Goal: Task Accomplishment & Management: Manage account settings

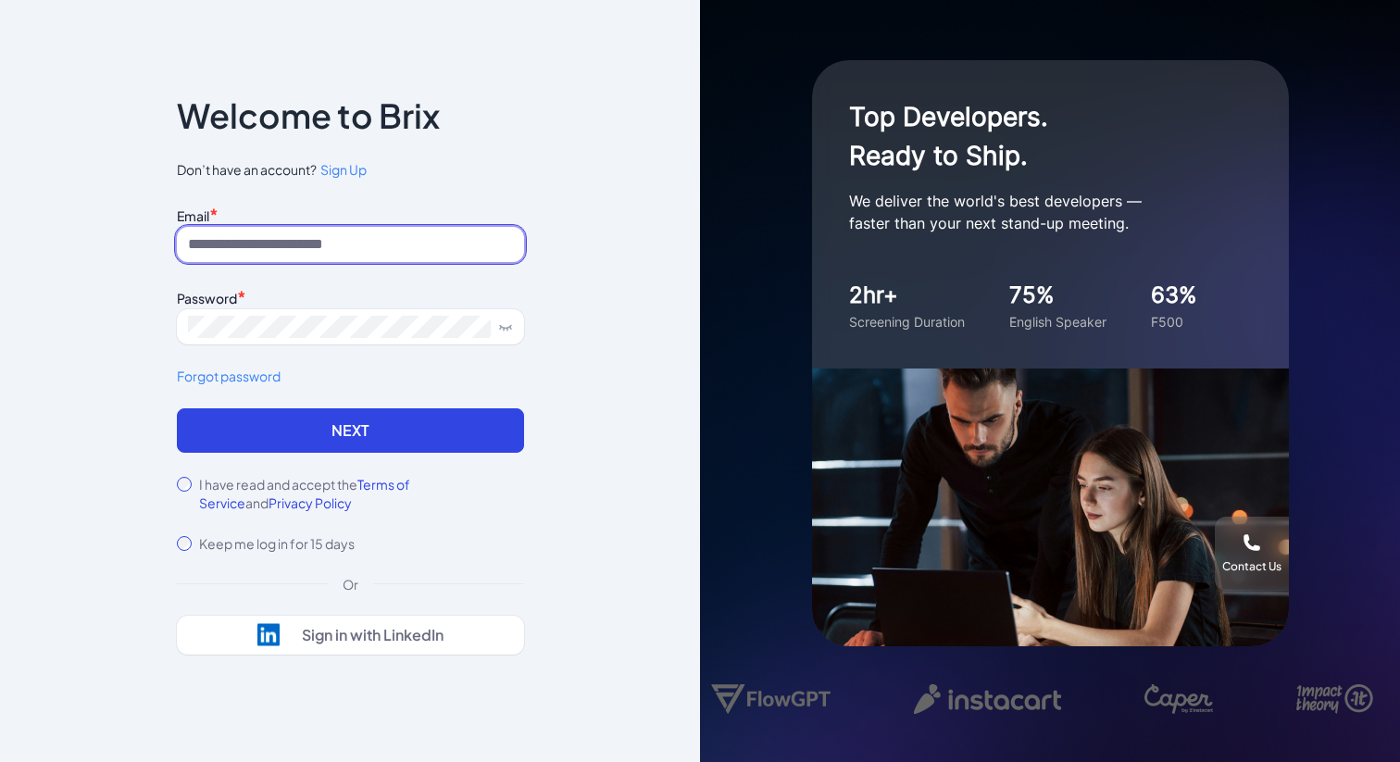
type input "**********"
click at [298, 407] on div "**********" at bounding box center [350, 305] width 347 height 207
click at [195, 482] on div "I have read and accept the Terms of Service and Privacy Policy" at bounding box center [350, 493] width 347 height 37
click at [177, 495] on div "I have read and accept the Terms of Service and Privacy Policy" at bounding box center [350, 493] width 347 height 37
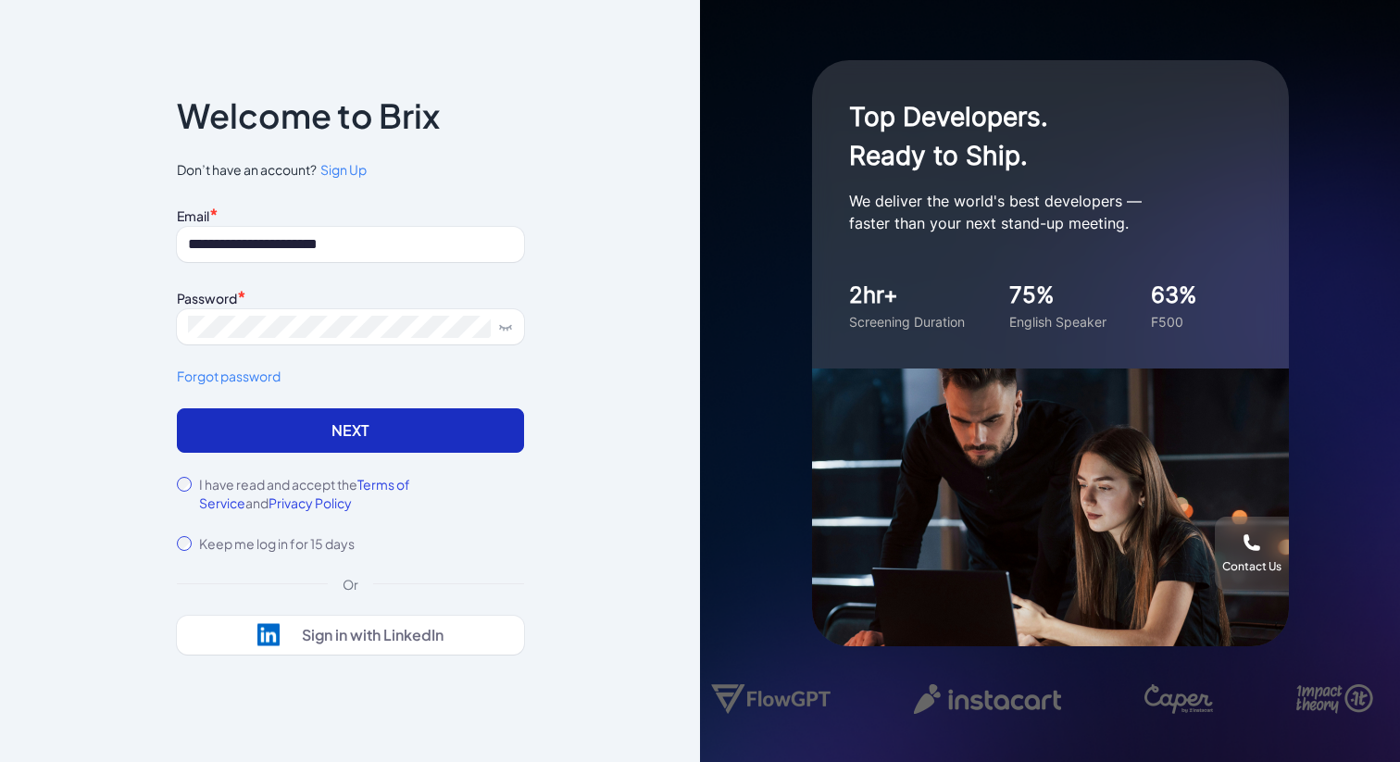
click at [251, 431] on button "Next" at bounding box center [350, 430] width 347 height 44
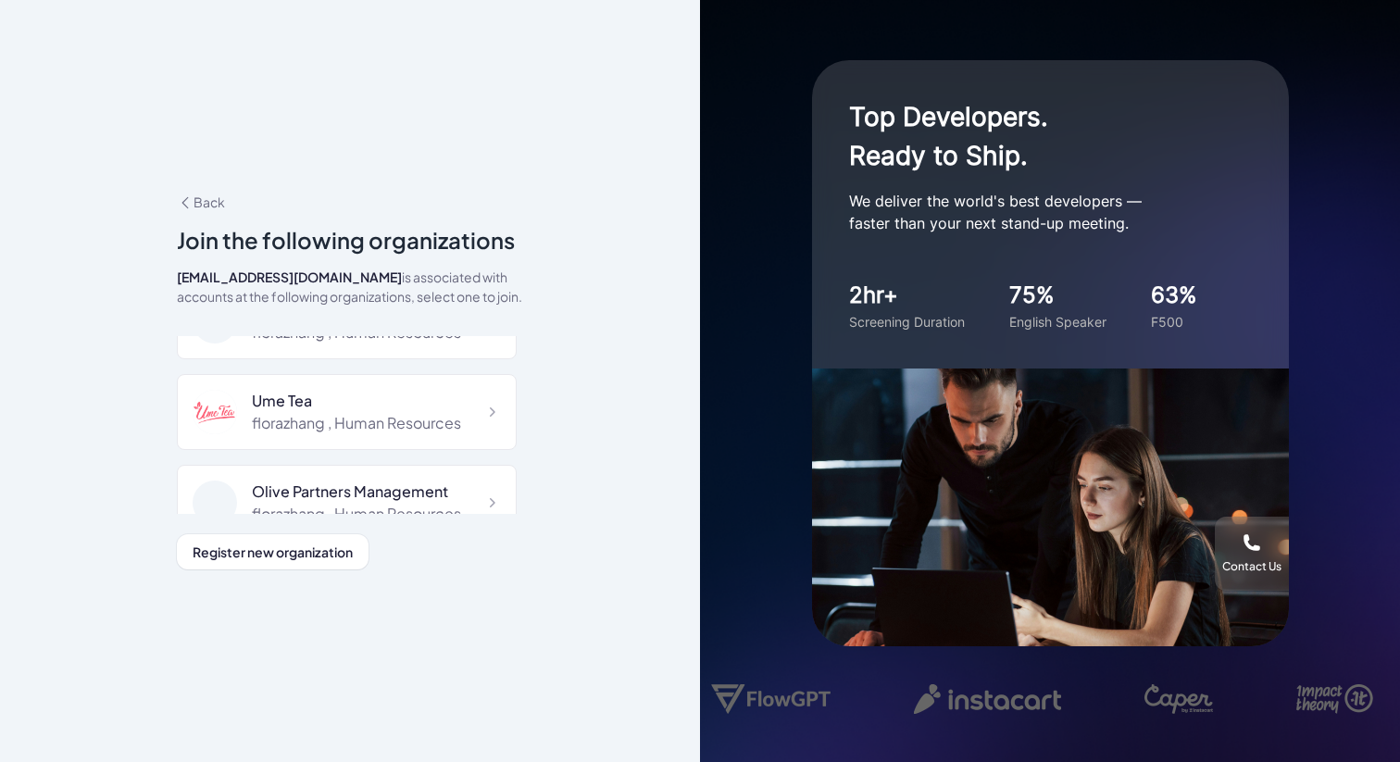
scroll to position [468, 0]
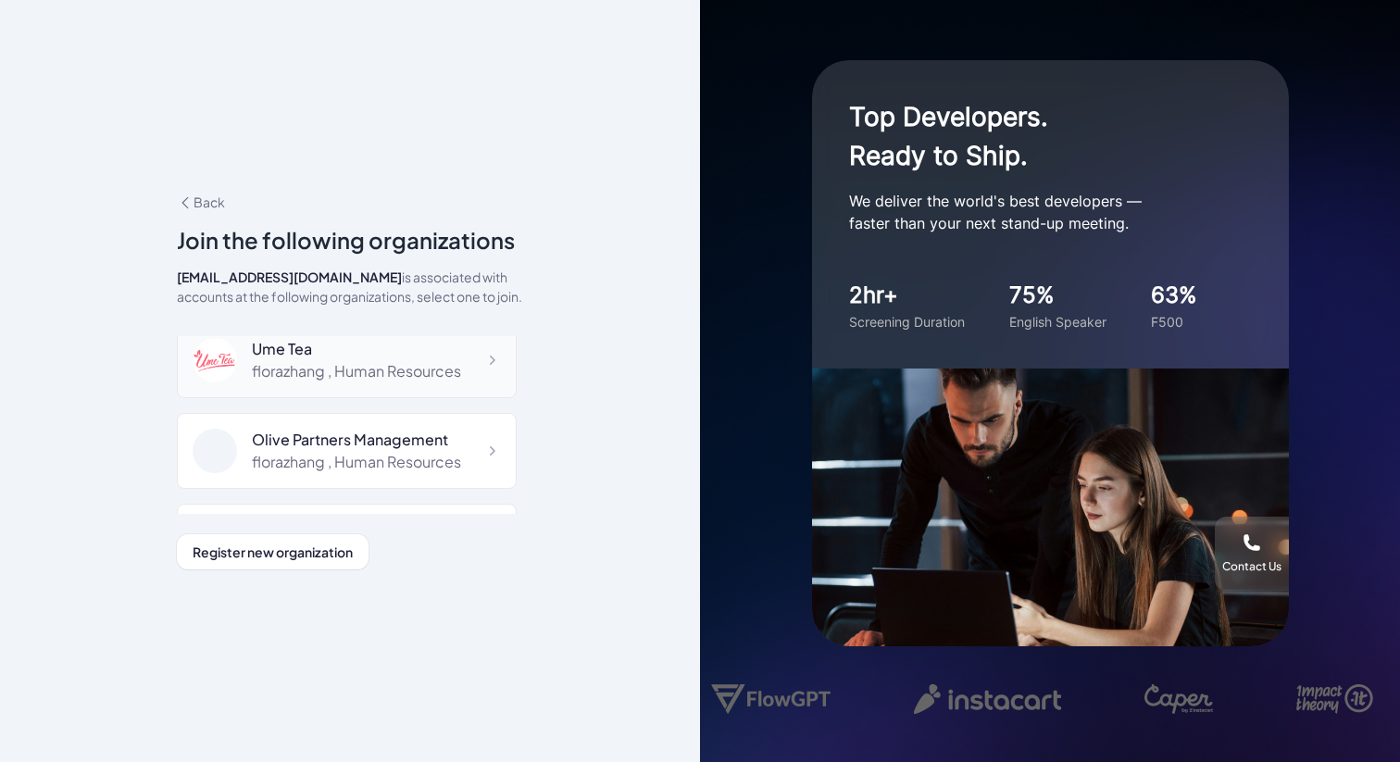
click at [287, 390] on div "Ume Tea florazhang , Human Resources" at bounding box center [347, 360] width 340 height 76
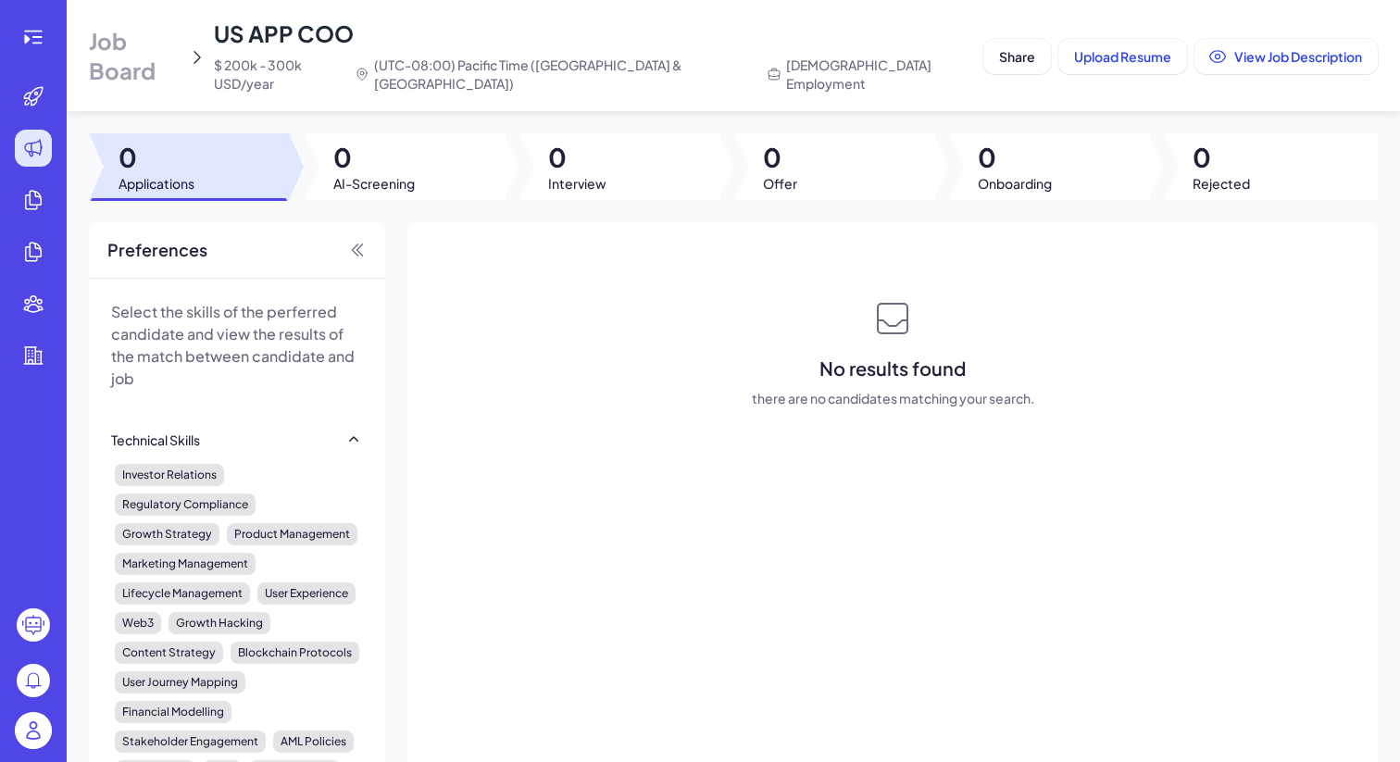
click at [153, 42] on span "Job Board" at bounding box center [135, 55] width 92 height 59
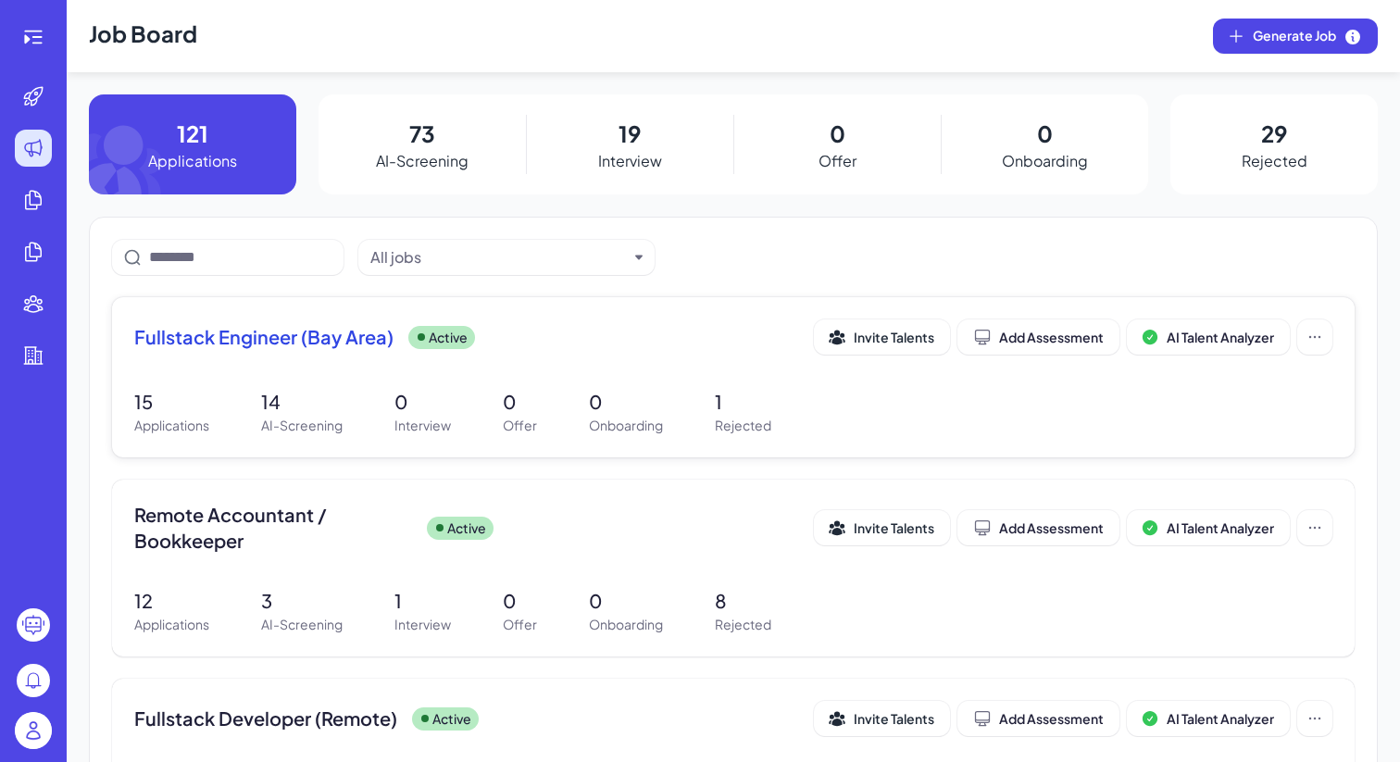
click at [346, 369] on div "Fullstack Engineer (Bay Area) Active Invite Talents Add Assessment AI Talent An…" at bounding box center [733, 377] width 1243 height 160
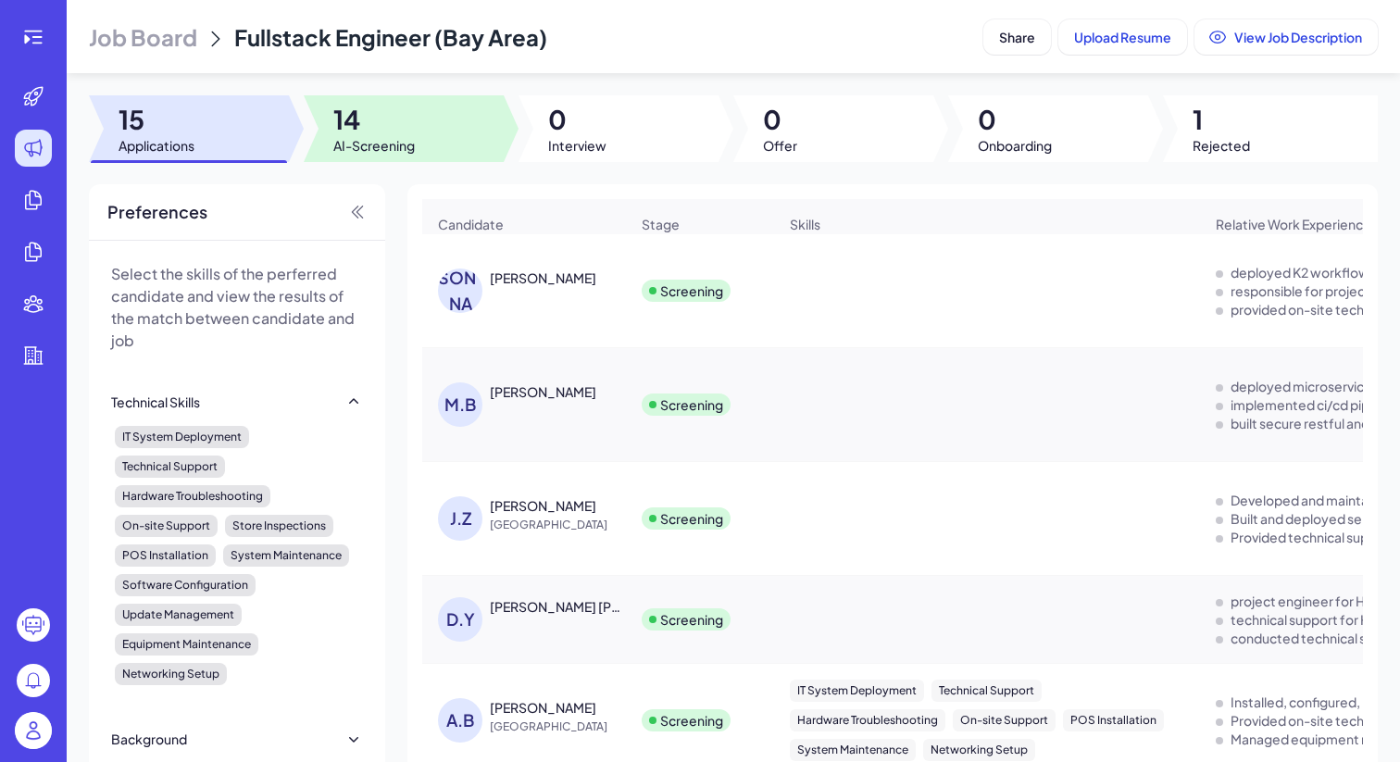
click at [466, 156] on div at bounding box center [404, 128] width 200 height 67
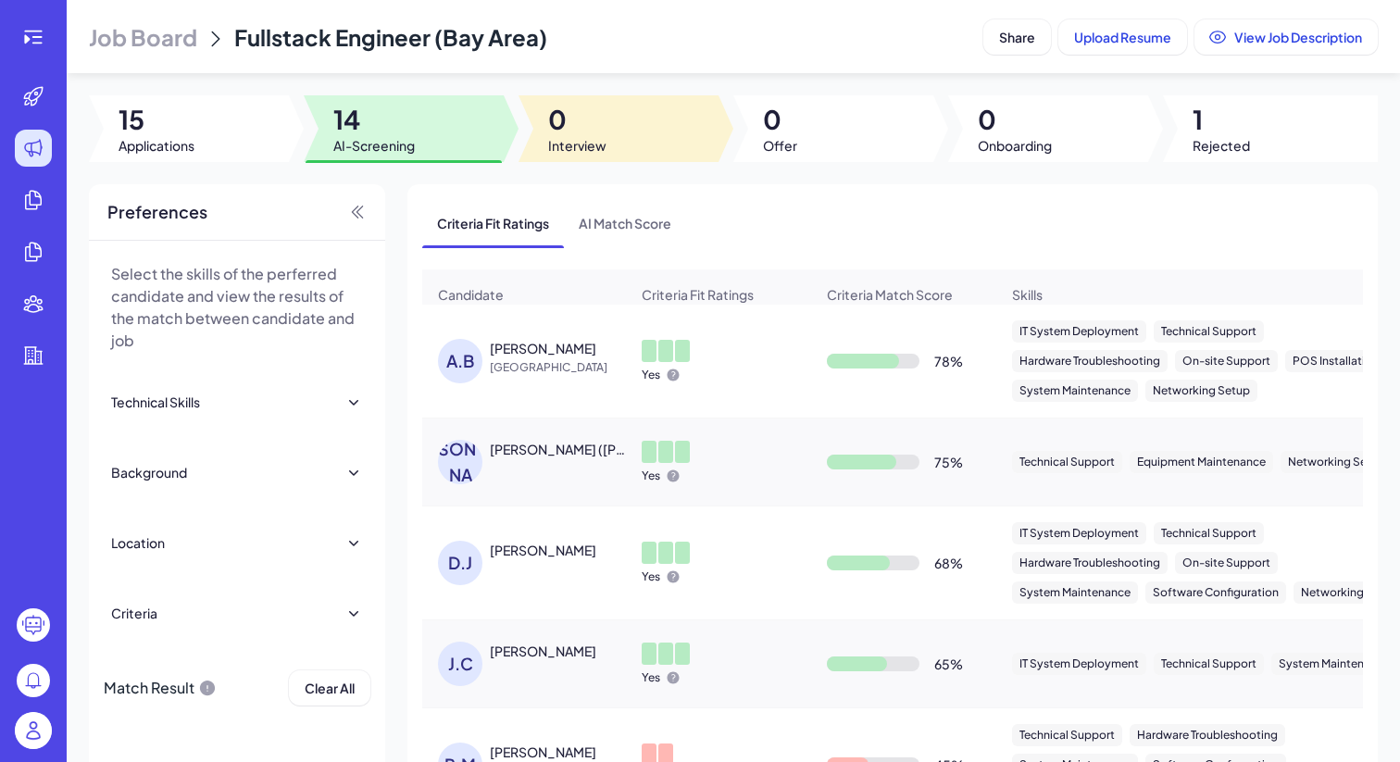
click at [700, 122] on div at bounding box center [619, 128] width 200 height 67
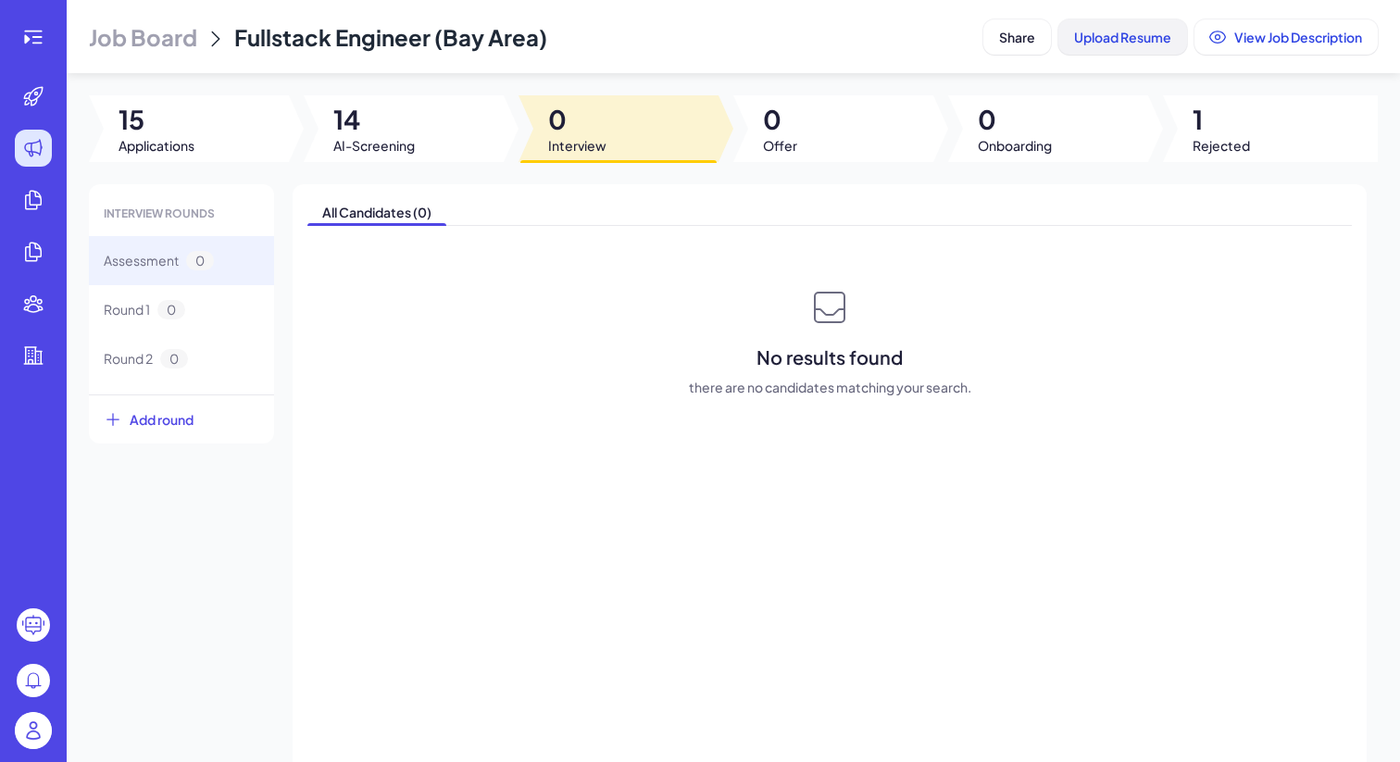
click at [1106, 36] on span "Upload Resume" at bounding box center [1122, 37] width 97 height 17
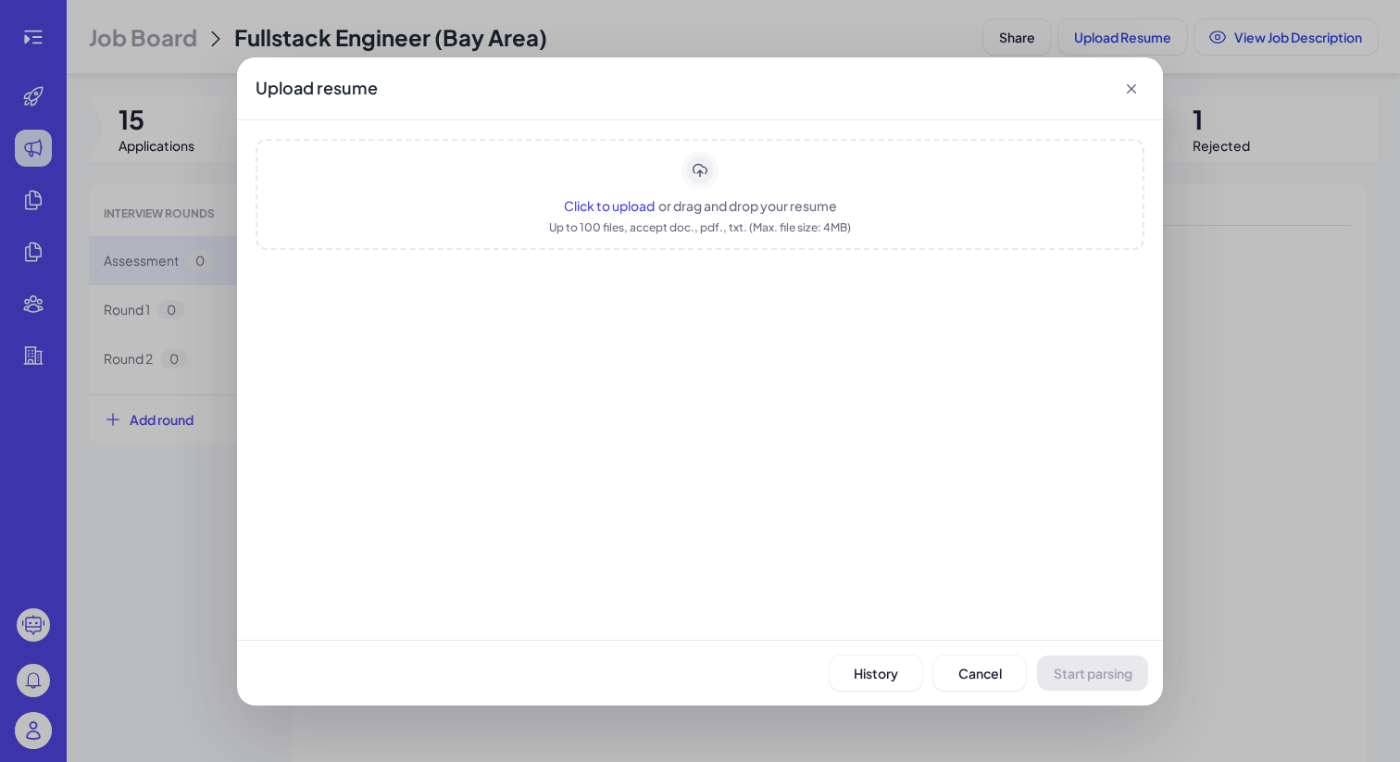
click at [609, 202] on span "Click to upload" at bounding box center [609, 205] width 91 height 17
click at [632, 209] on span "Click to upload" at bounding box center [609, 205] width 91 height 17
click at [1074, 675] on span "Start parsing" at bounding box center [1093, 673] width 79 height 17
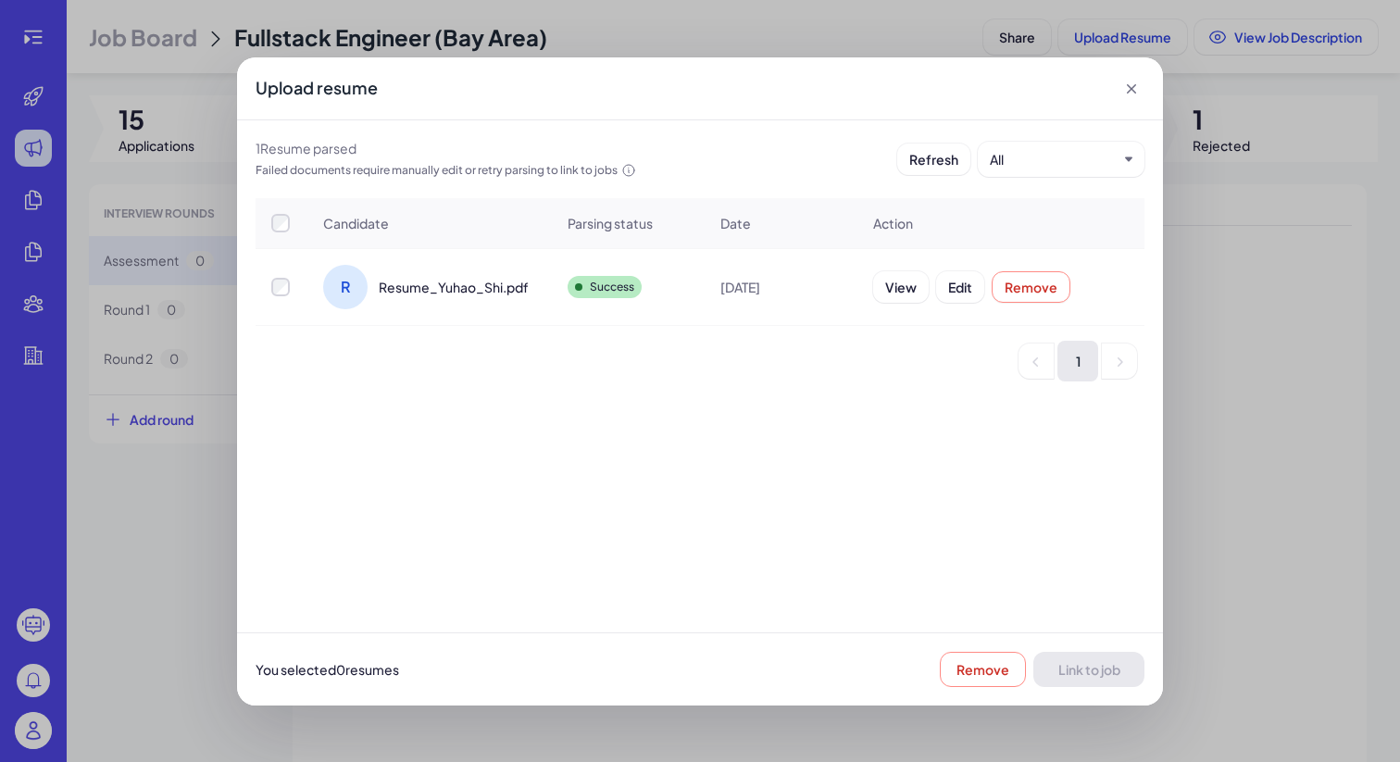
click at [295, 286] on div at bounding box center [282, 287] width 50 height 19
click at [1089, 672] on span "Link to job" at bounding box center [1090, 669] width 62 height 17
click at [1133, 92] on icon at bounding box center [1132, 89] width 19 height 19
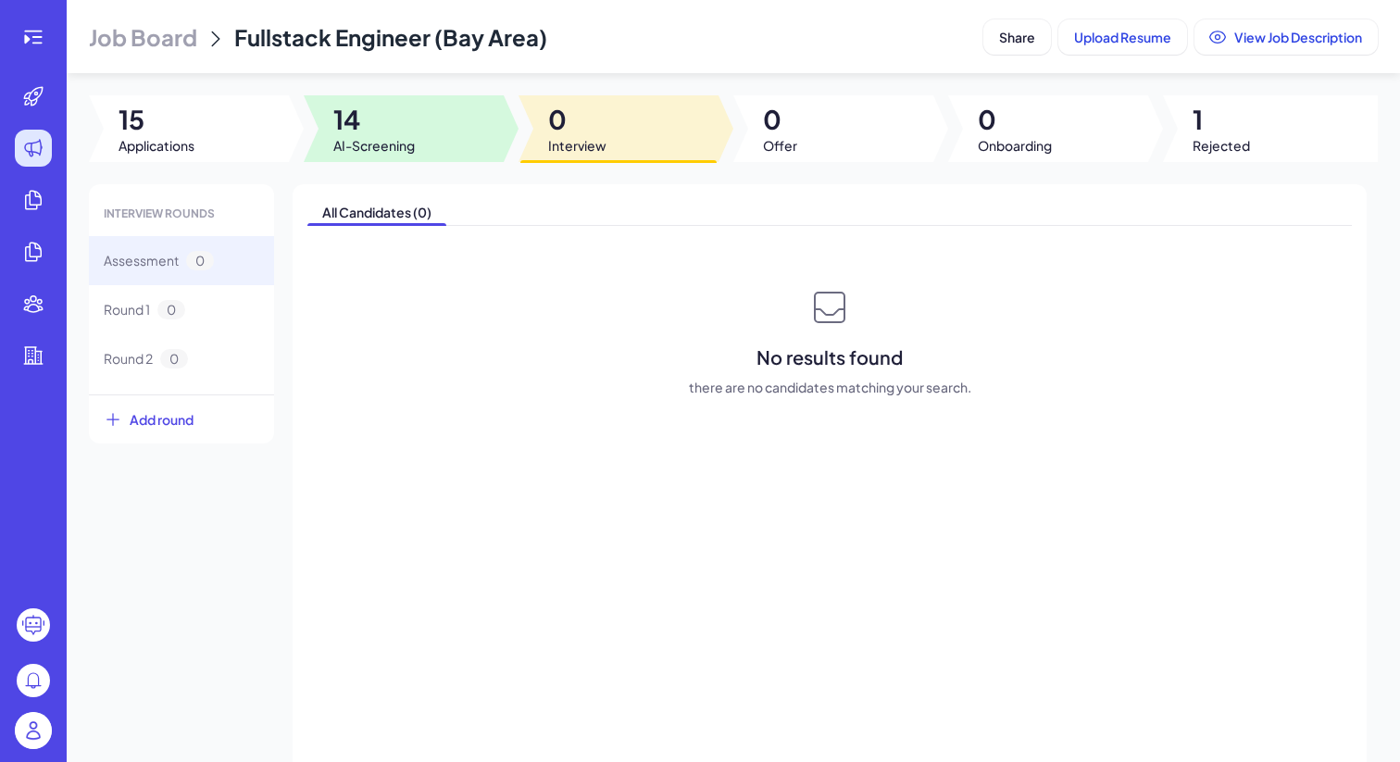
click at [445, 126] on div at bounding box center [404, 128] width 200 height 67
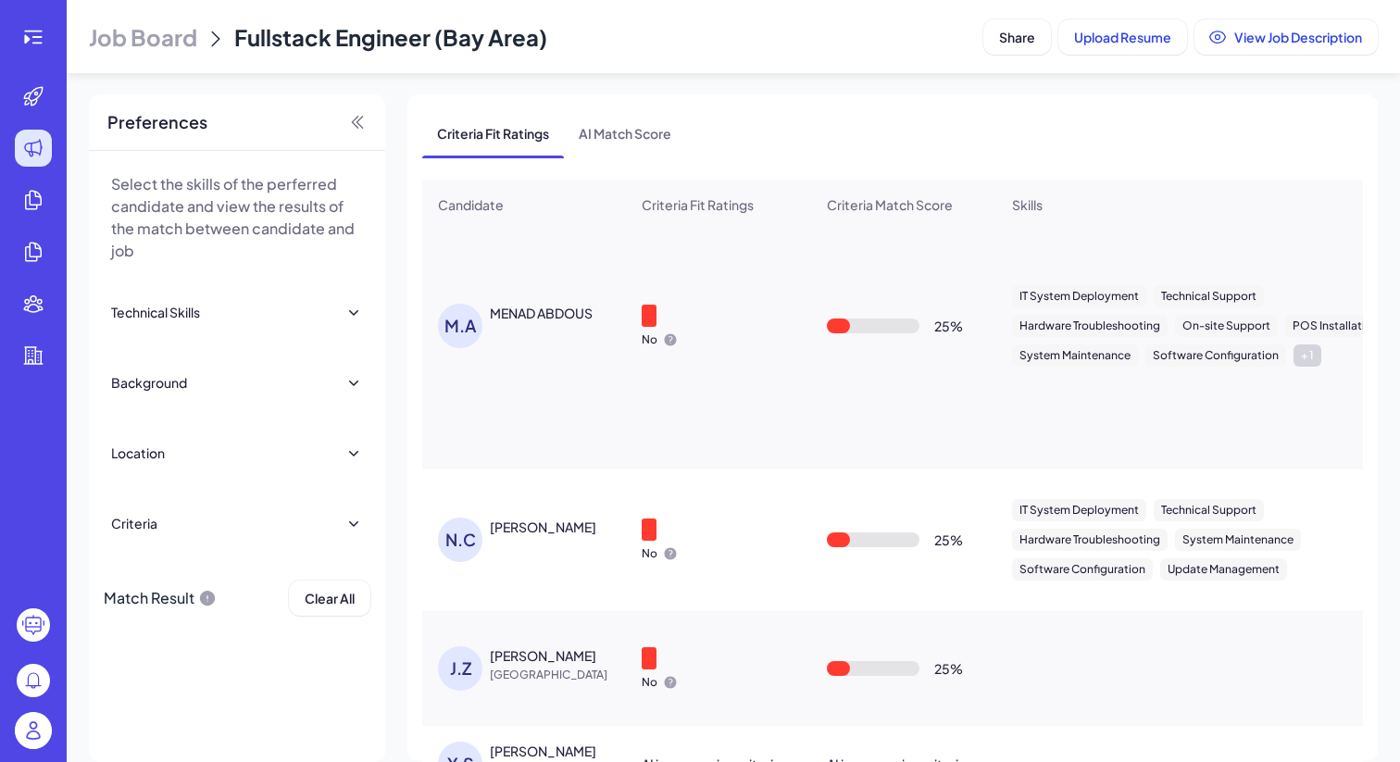
scroll to position [136, 0]
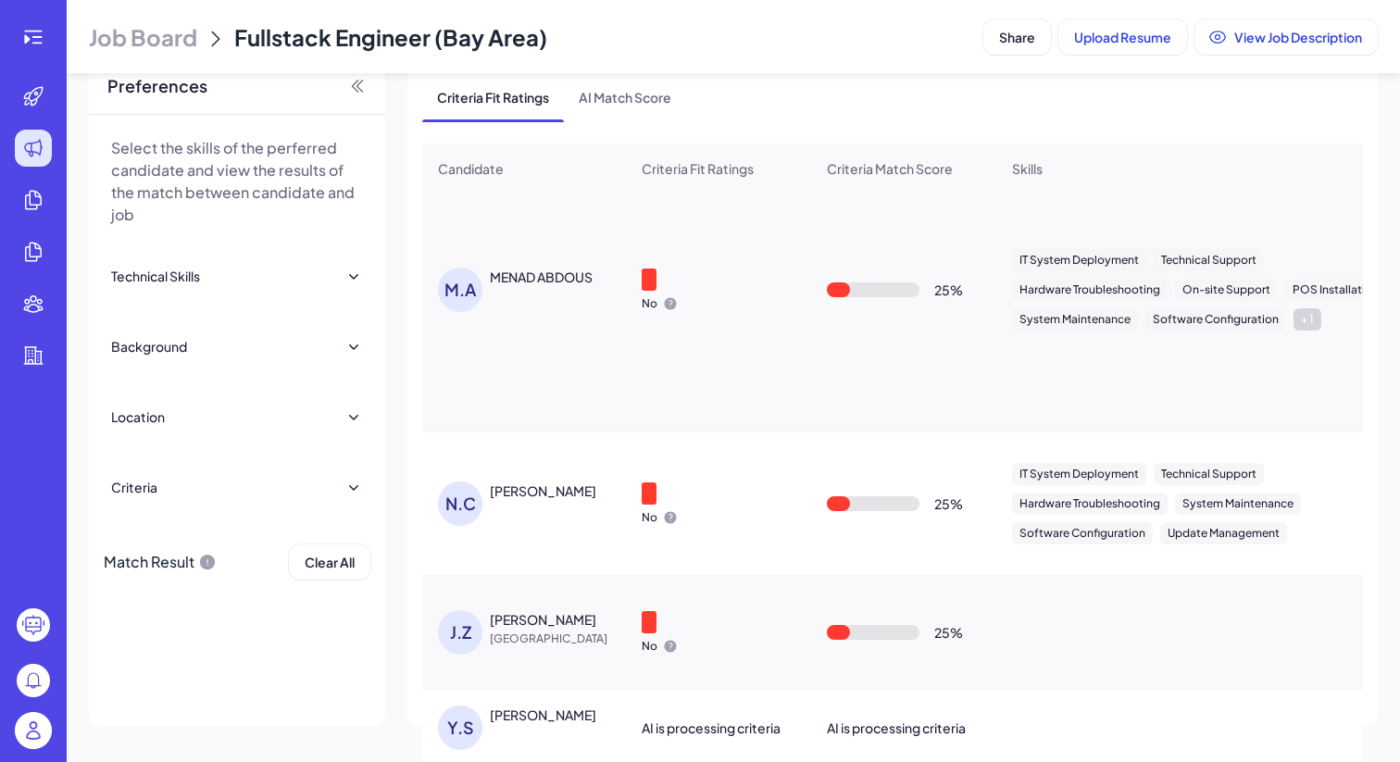
click at [471, 706] on div "Y.S" at bounding box center [460, 728] width 44 height 44
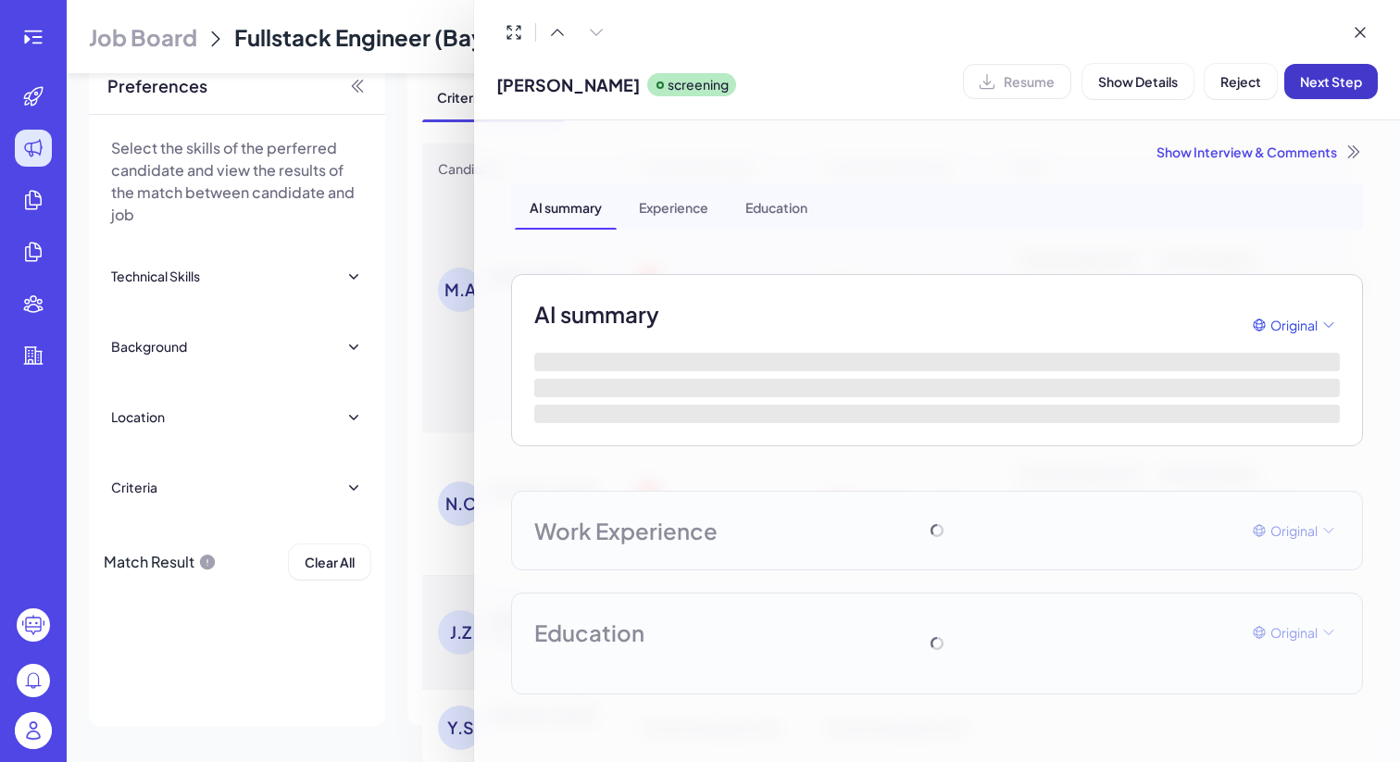
click at [1341, 82] on span "Next Step" at bounding box center [1331, 81] width 62 height 17
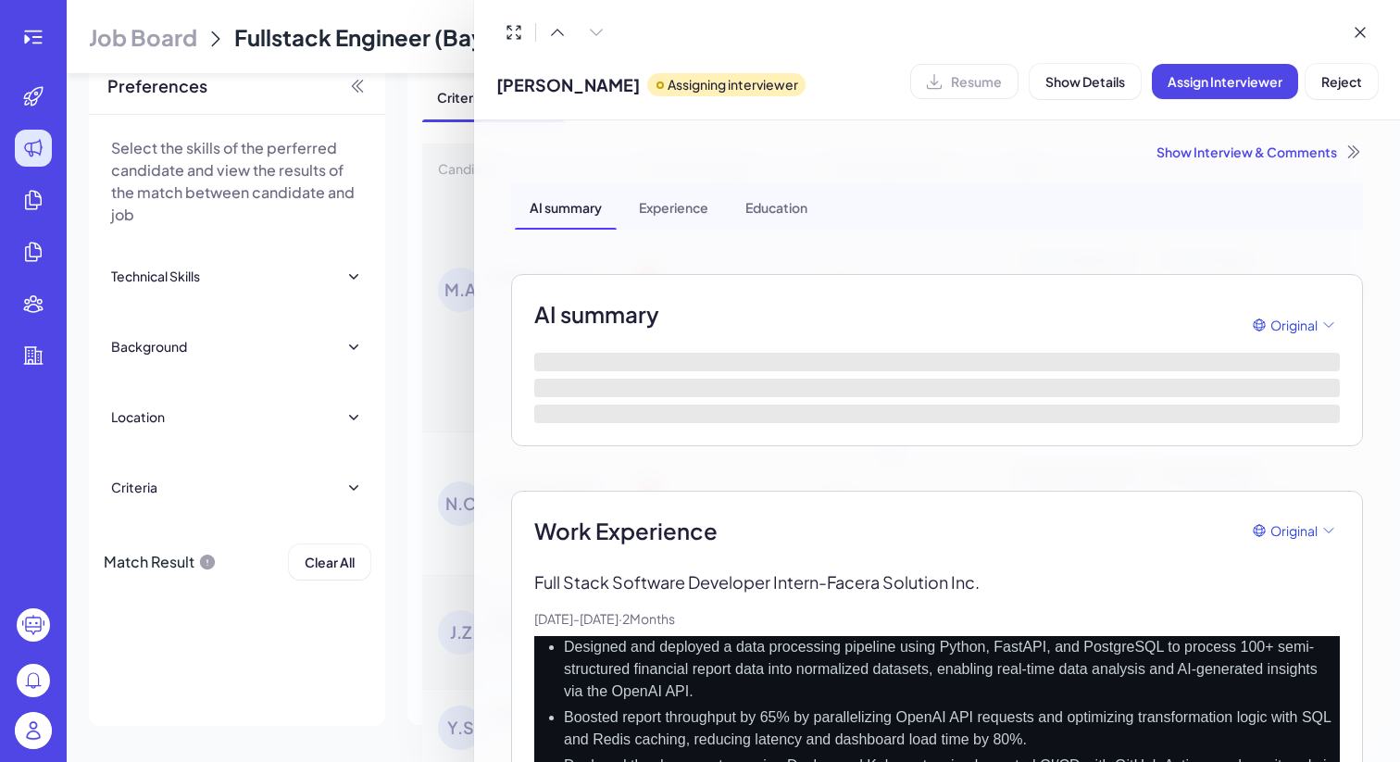
click at [317, 690] on div at bounding box center [700, 381] width 1400 height 762
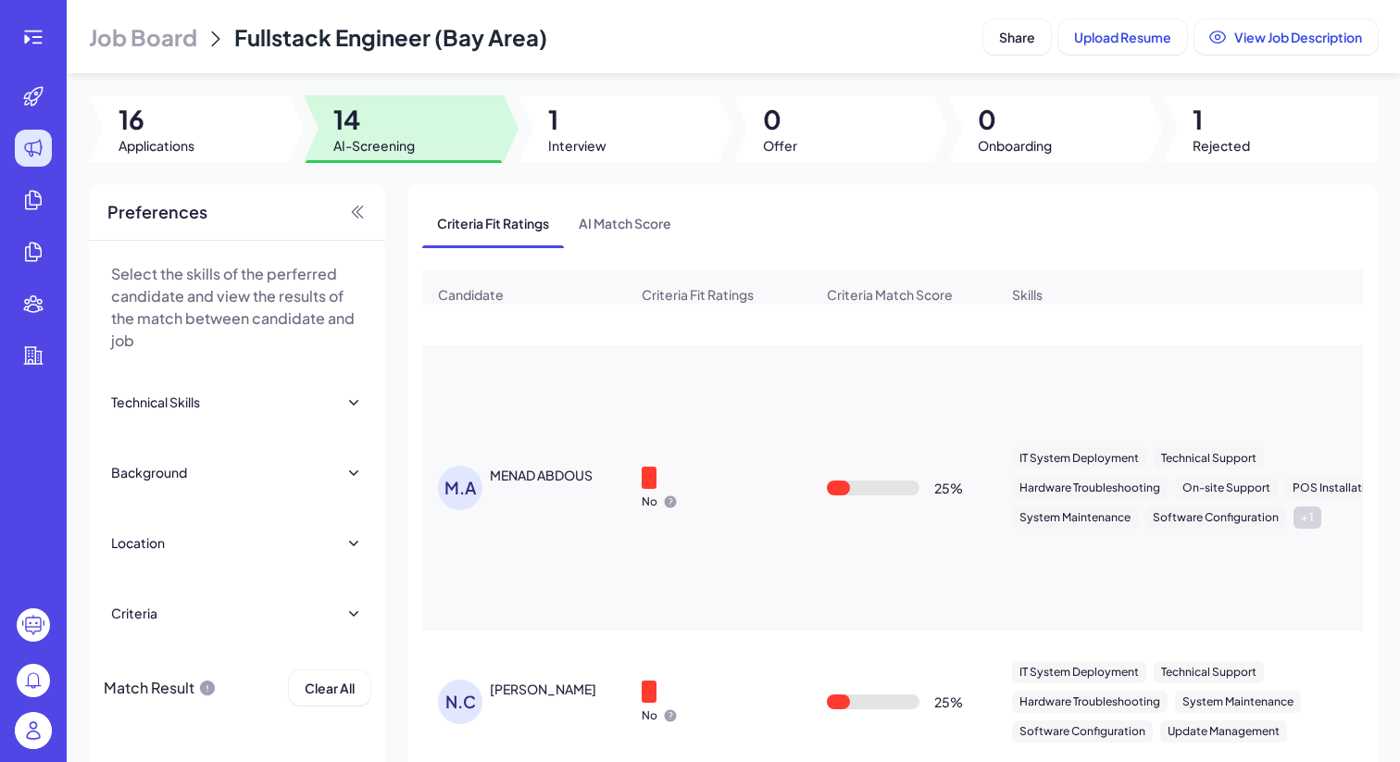
scroll to position [1111, 0]
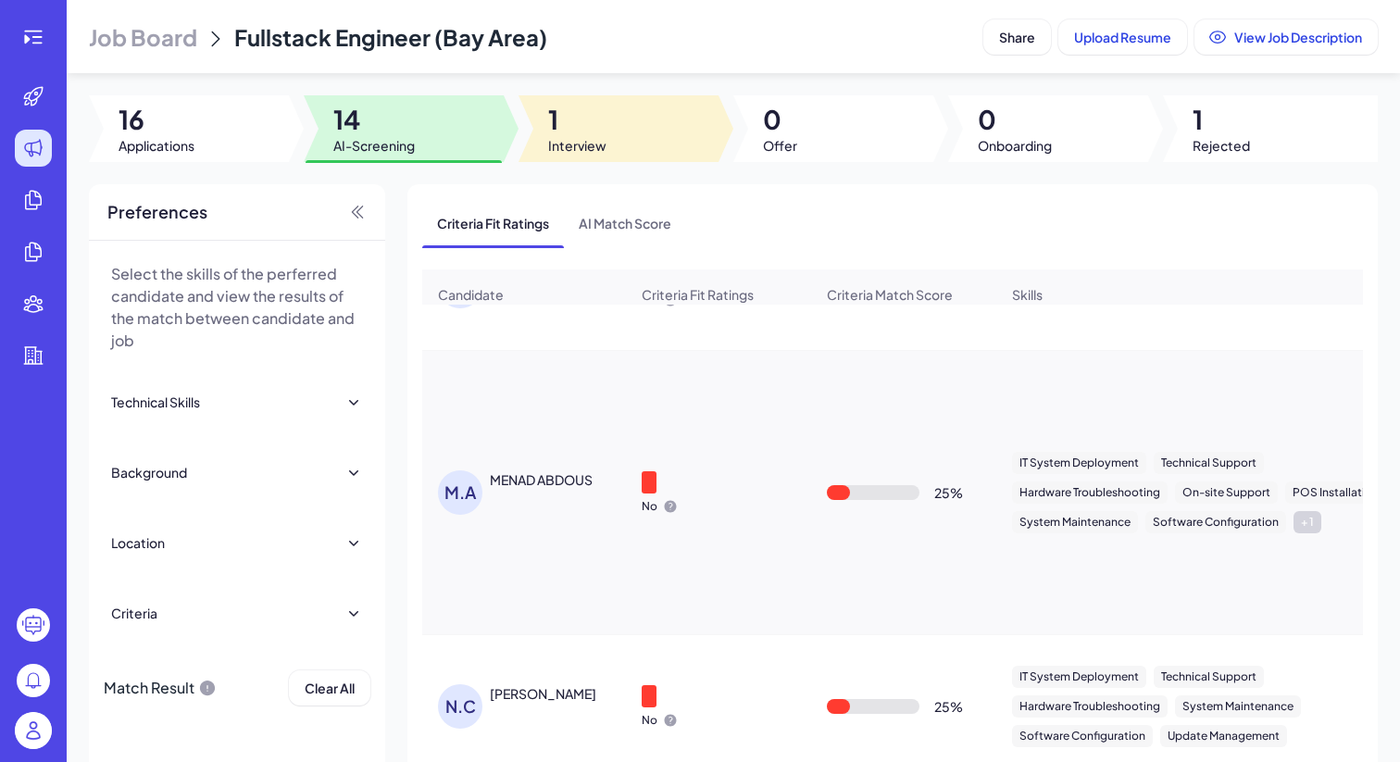
click at [593, 112] on span "1" at bounding box center [577, 119] width 58 height 33
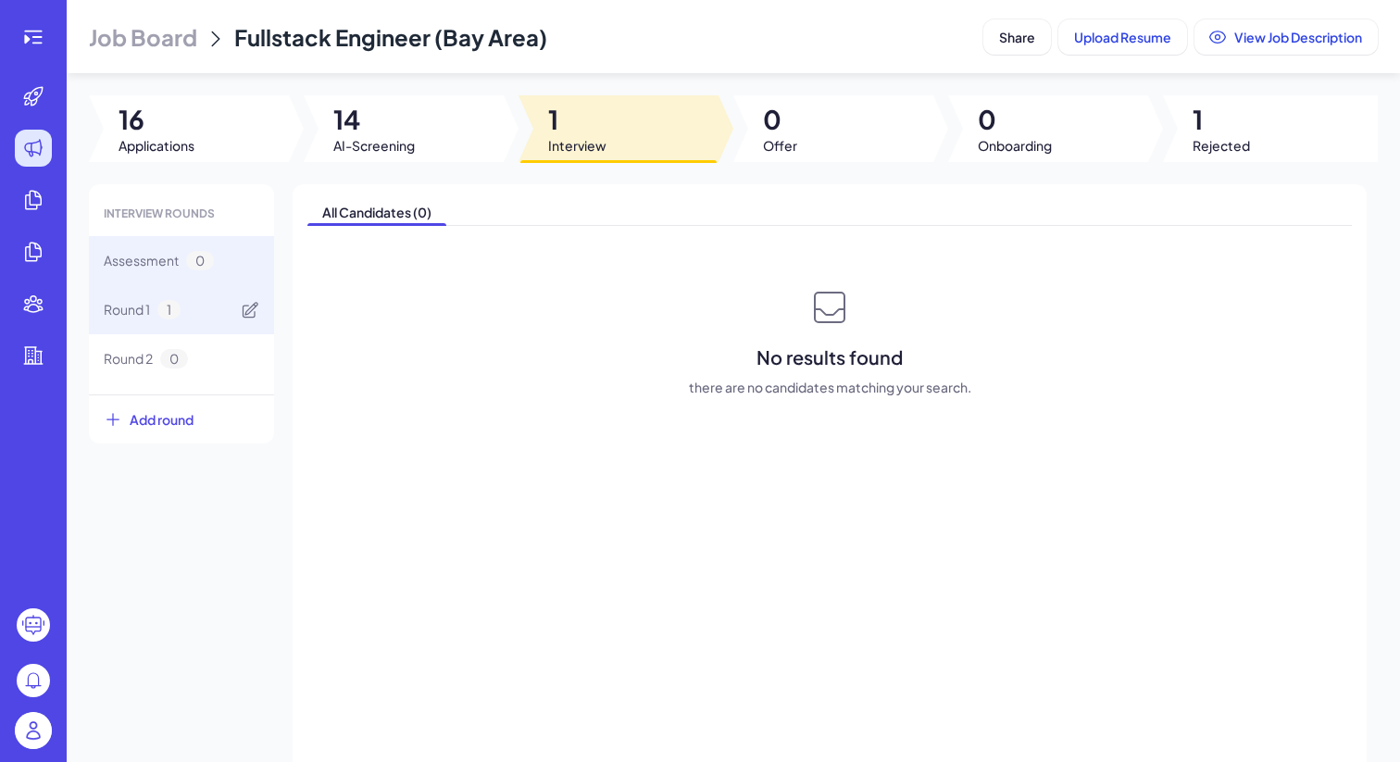
click at [205, 308] on div "Round 1 1" at bounding box center [181, 309] width 185 height 49
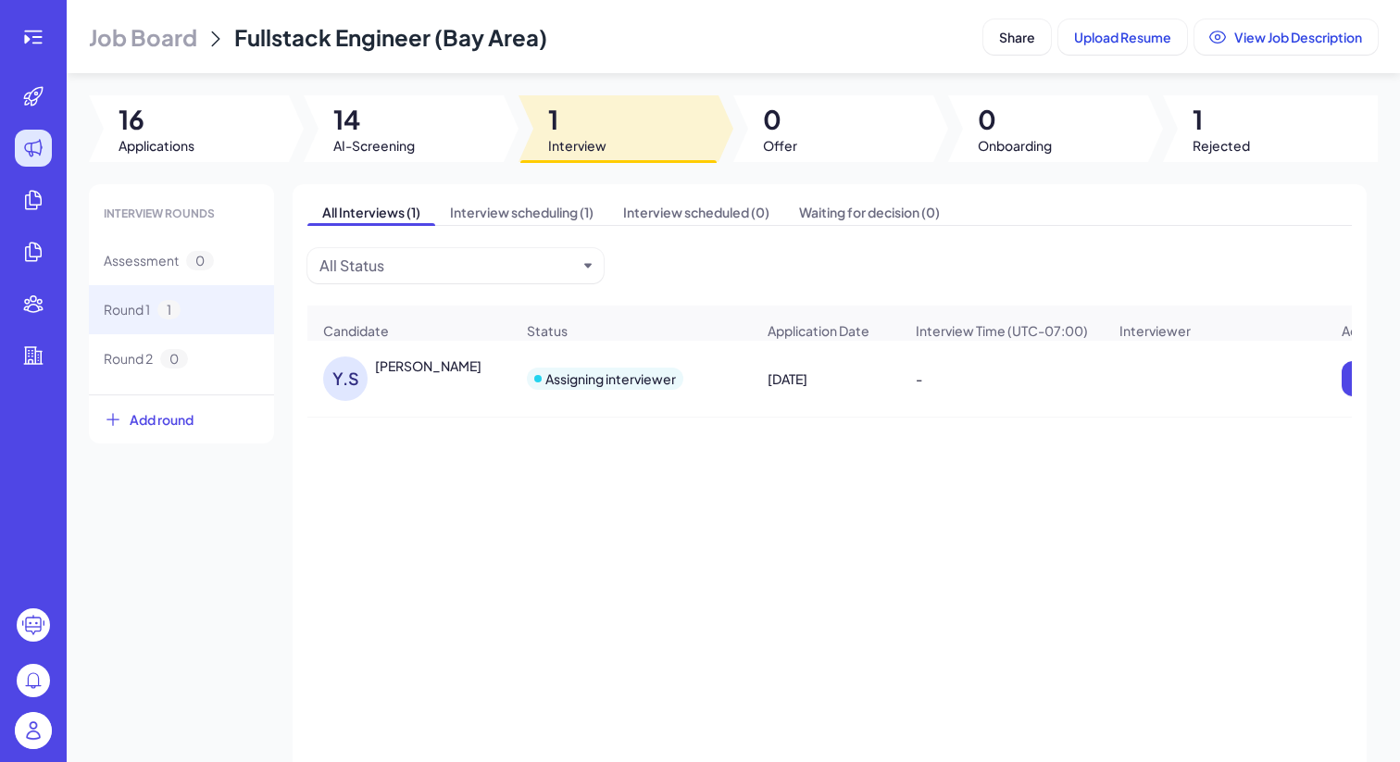
click at [466, 376] on div "Yuhao Shi" at bounding box center [444, 366] width 139 height 19
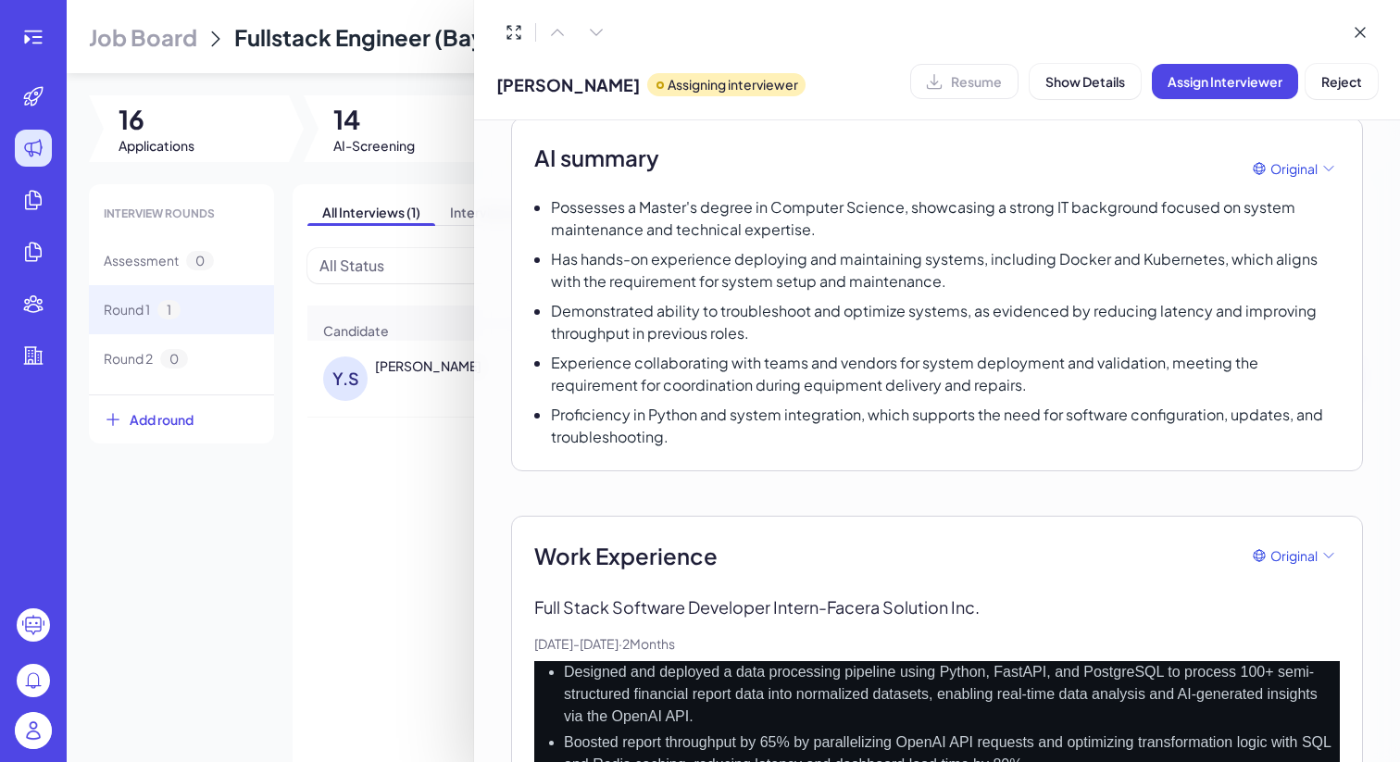
scroll to position [0, 0]
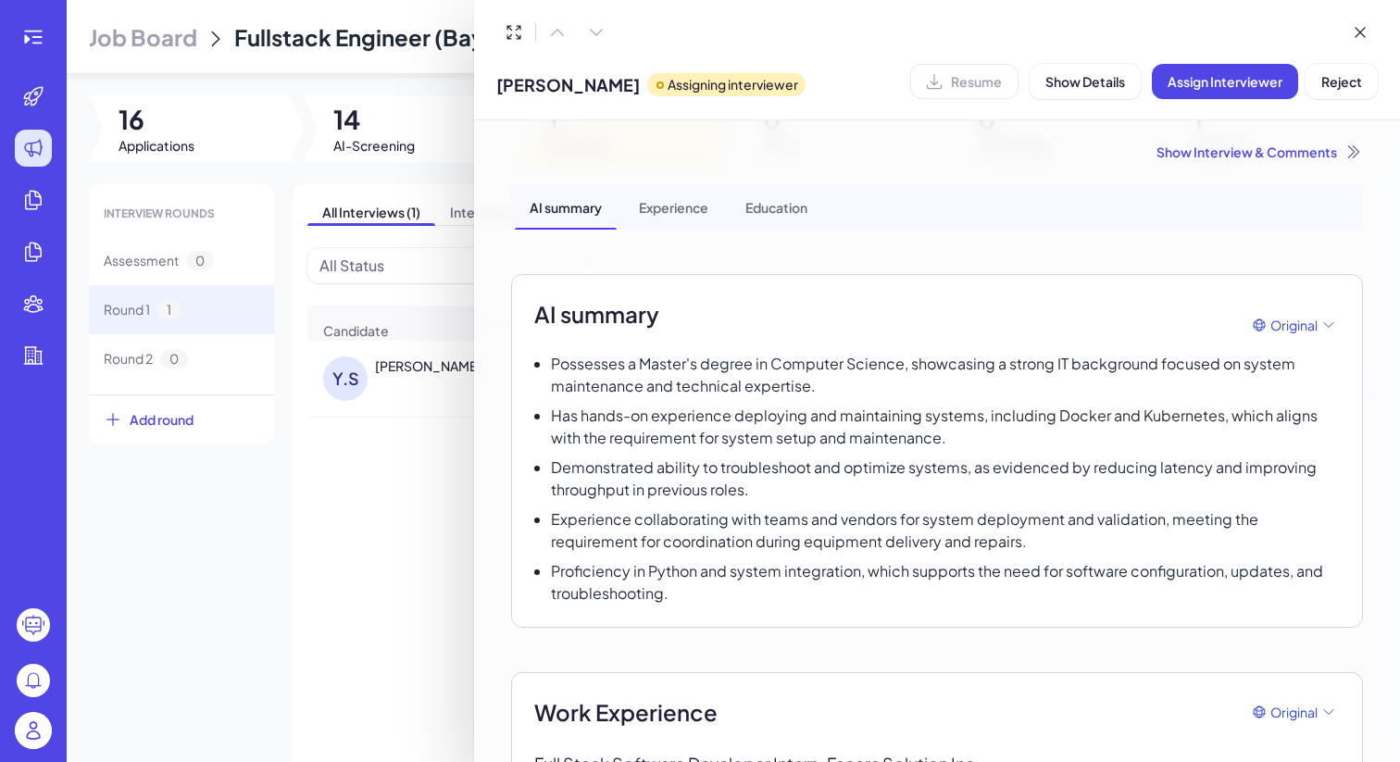
click at [407, 480] on div at bounding box center [700, 381] width 1400 height 762
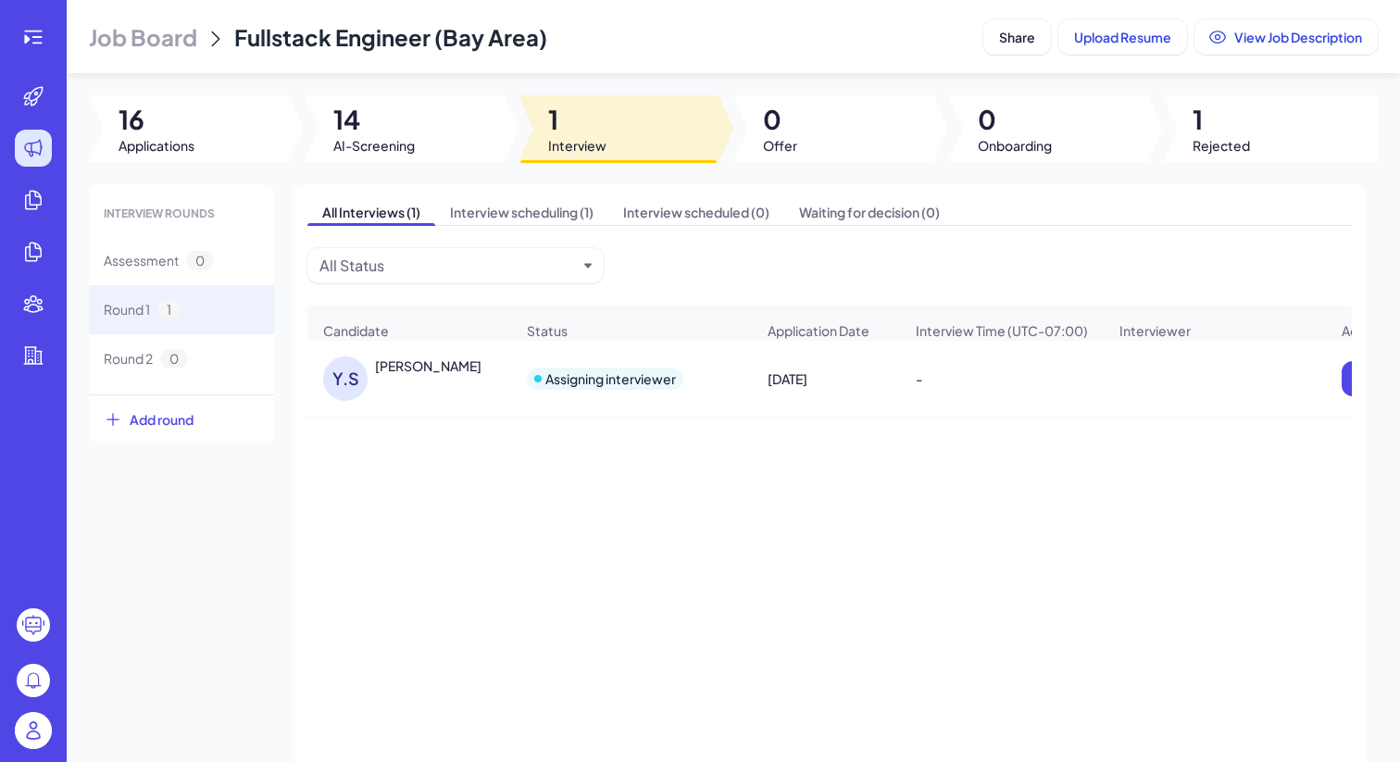
click at [402, 375] on div "Yuhao Shi" at bounding box center [428, 366] width 107 height 19
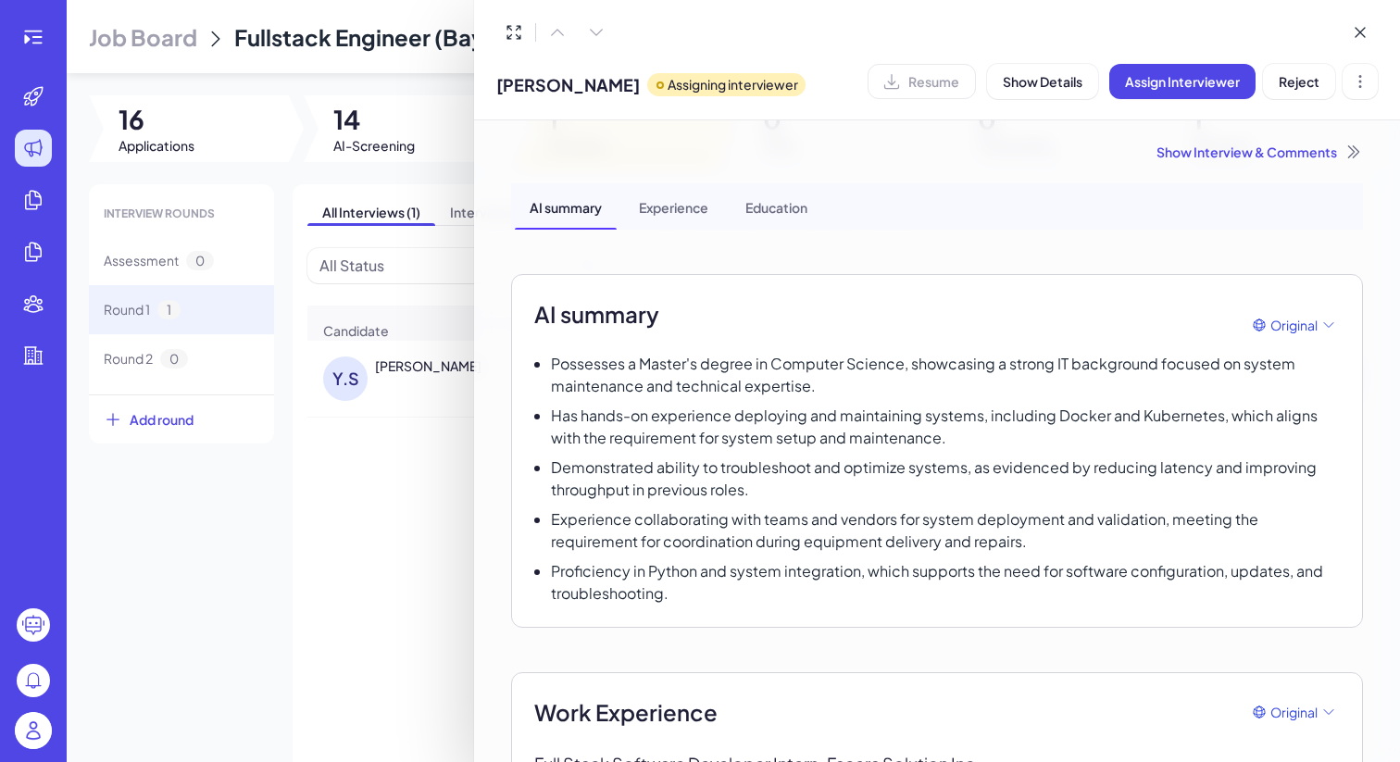
click at [402, 554] on div at bounding box center [700, 381] width 1400 height 762
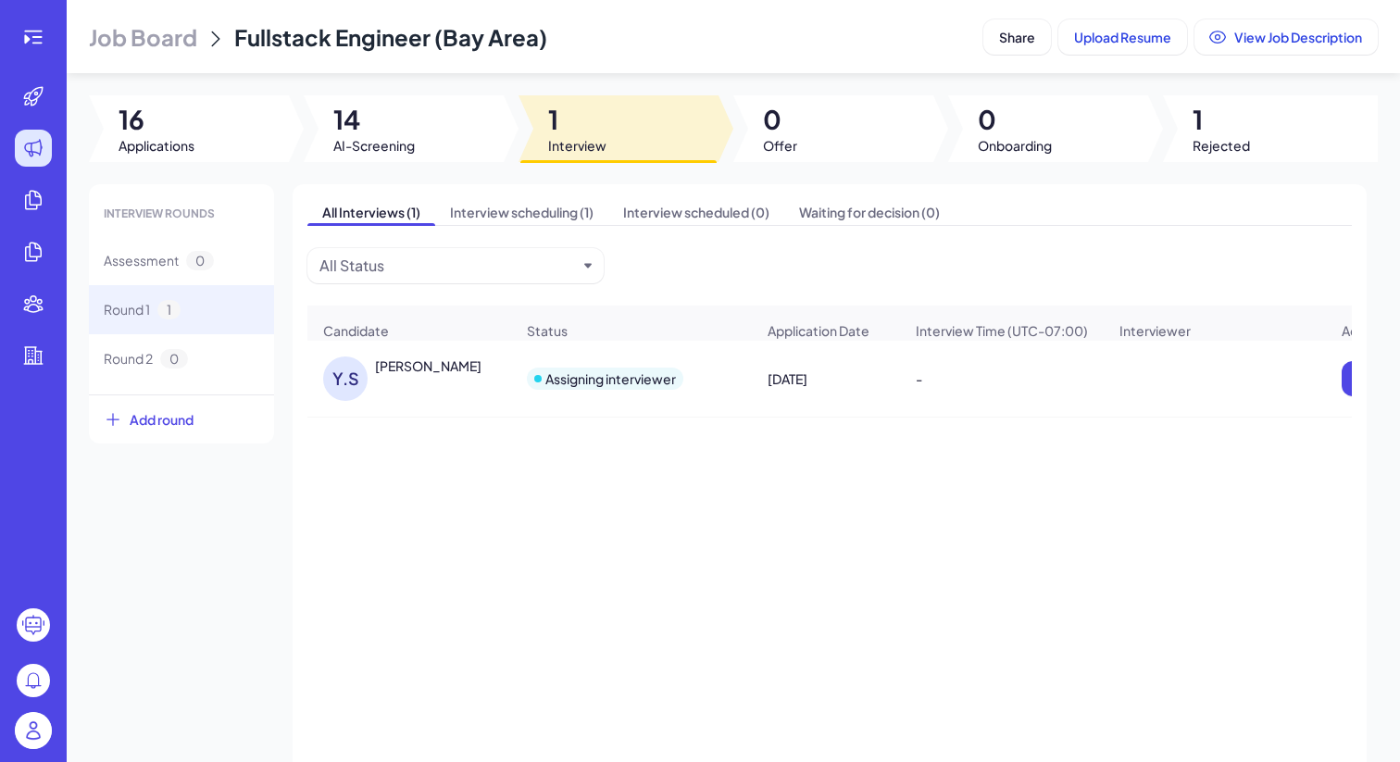
click at [387, 375] on div "Yuhao Shi" at bounding box center [428, 366] width 107 height 19
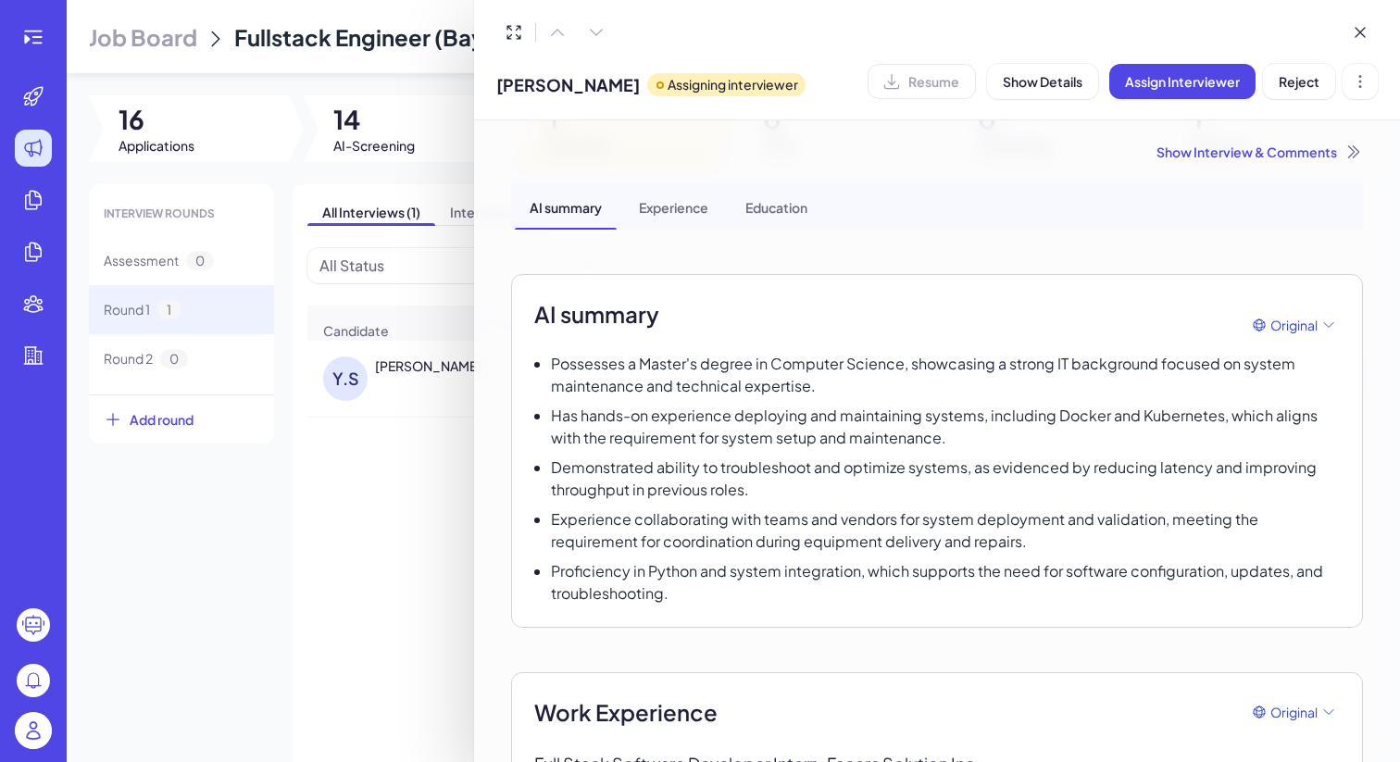
click at [1272, 149] on div "Show Interview & Comments" at bounding box center [937, 152] width 852 height 19
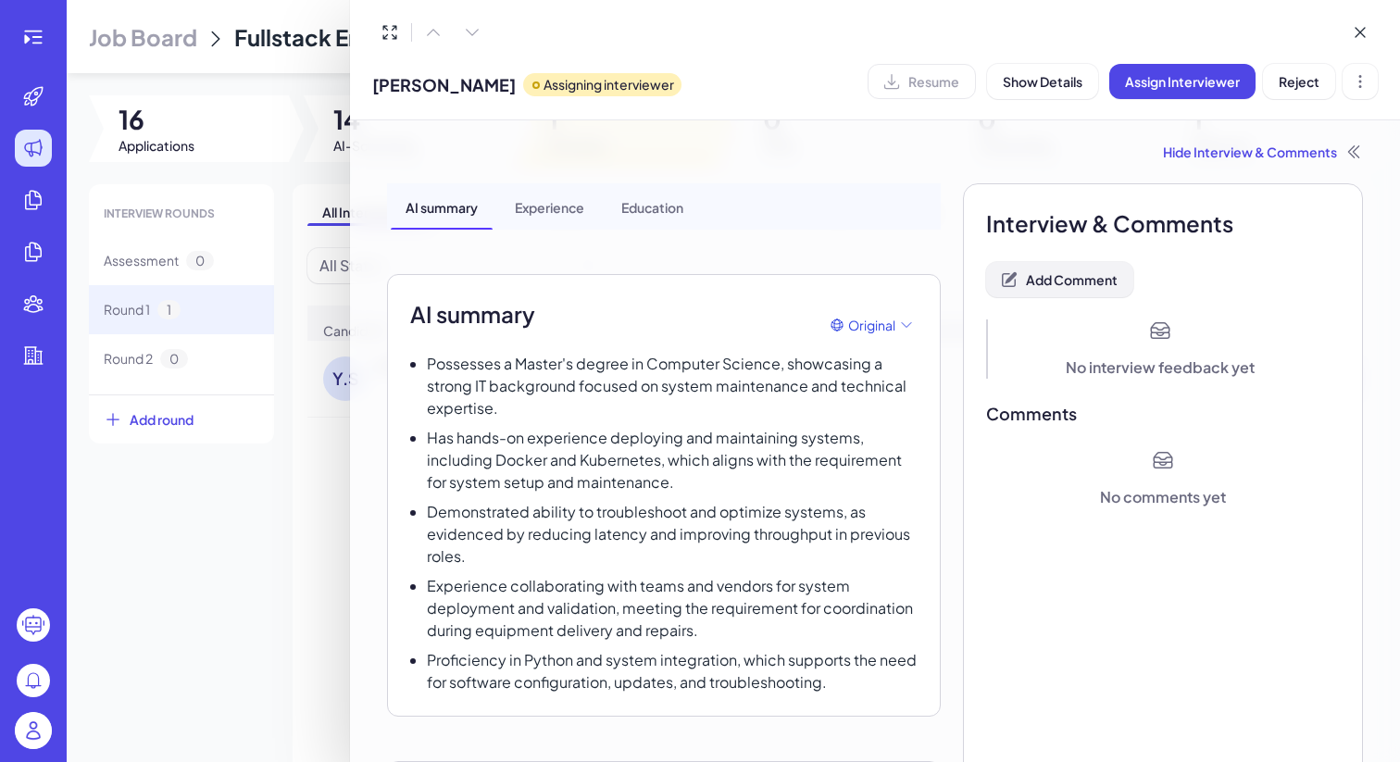
click at [1073, 266] on button "Add Comment" at bounding box center [1059, 279] width 147 height 35
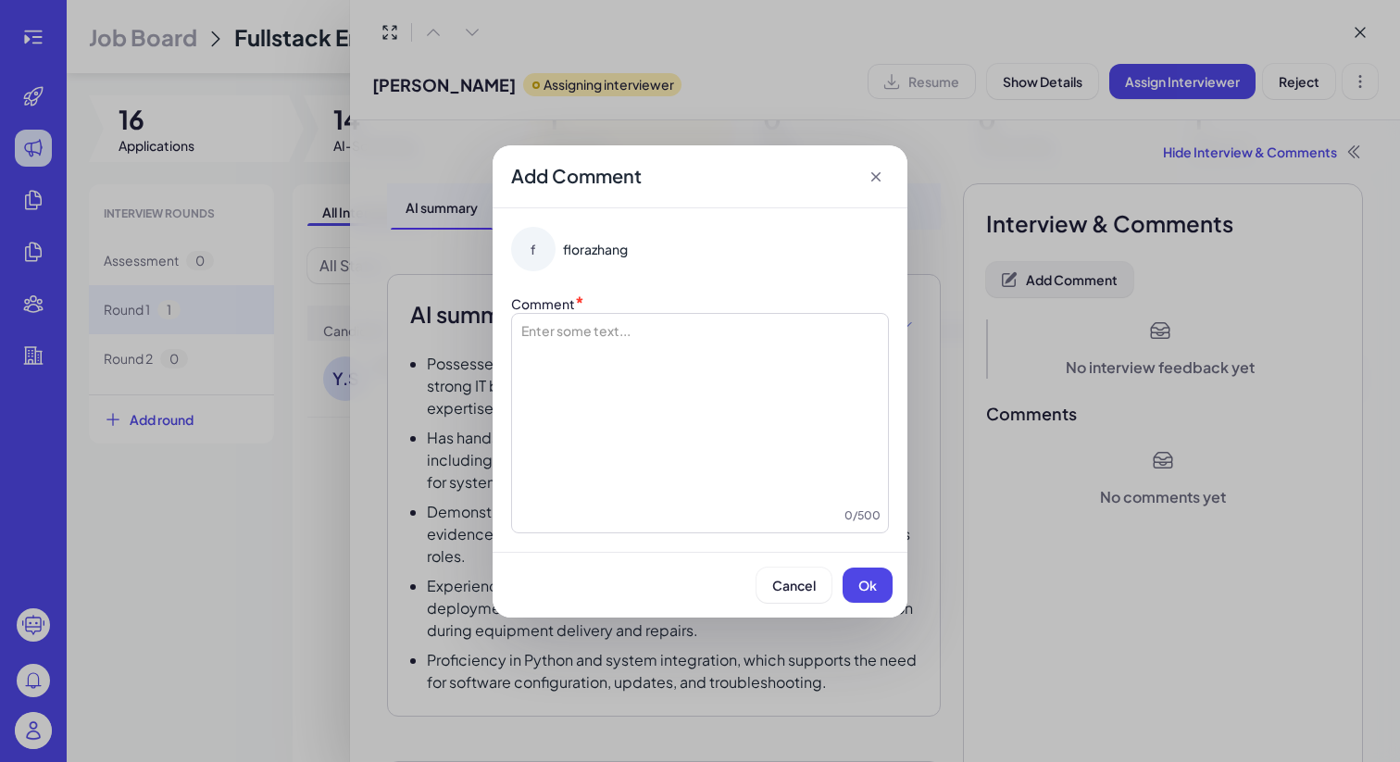
click at [1073, 266] on div "Add Comment f florazhang Comment * Enter some text... 0 / 500 Cancel Ok" at bounding box center [700, 381] width 1400 height 762
click at [1051, 276] on div "Add Comment f florazhang Comment * Enter some text... 0 / 500 Cancel Ok" at bounding box center [700, 381] width 1400 height 762
click at [666, 323] on div at bounding box center [700, 413] width 361 height 185
click at [890, 585] on button "Ok" at bounding box center [868, 585] width 50 height 35
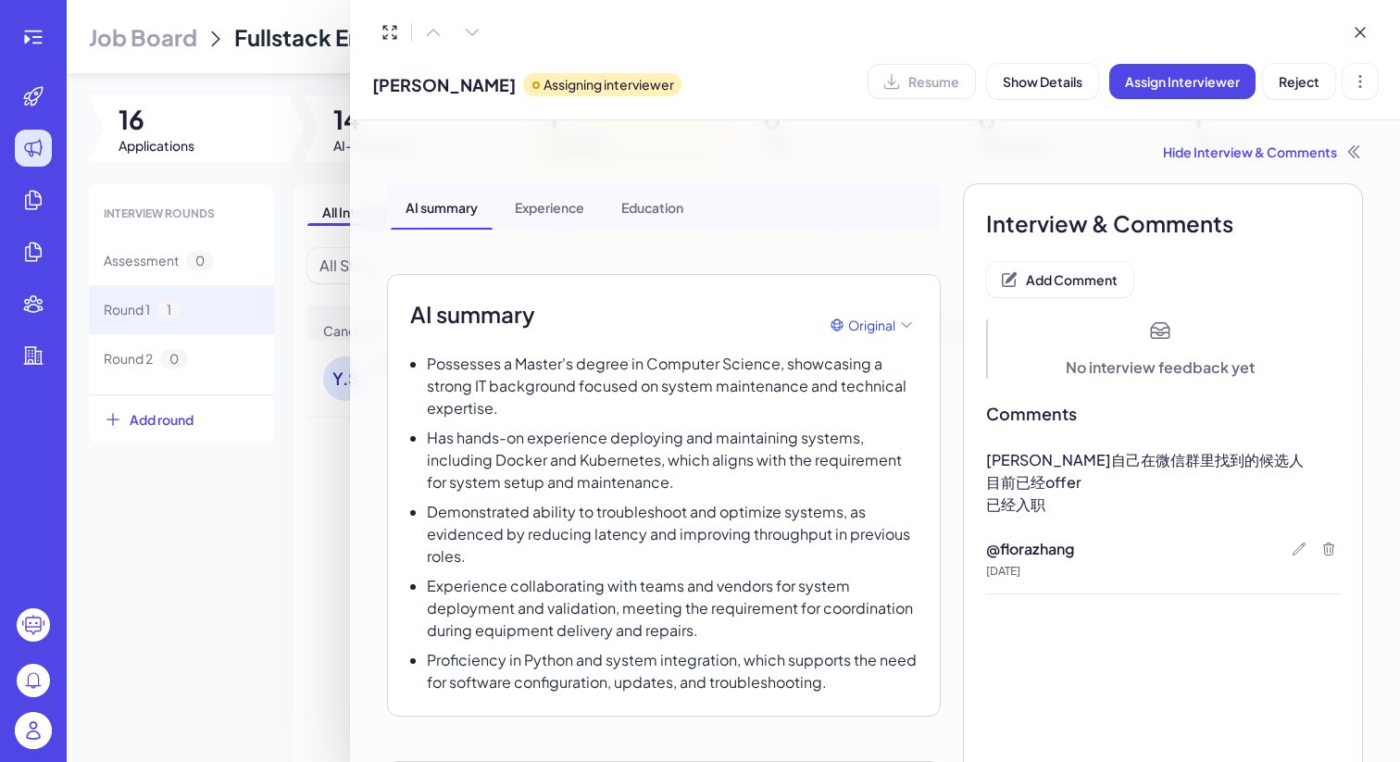
click at [280, 507] on div at bounding box center [700, 381] width 1400 height 762
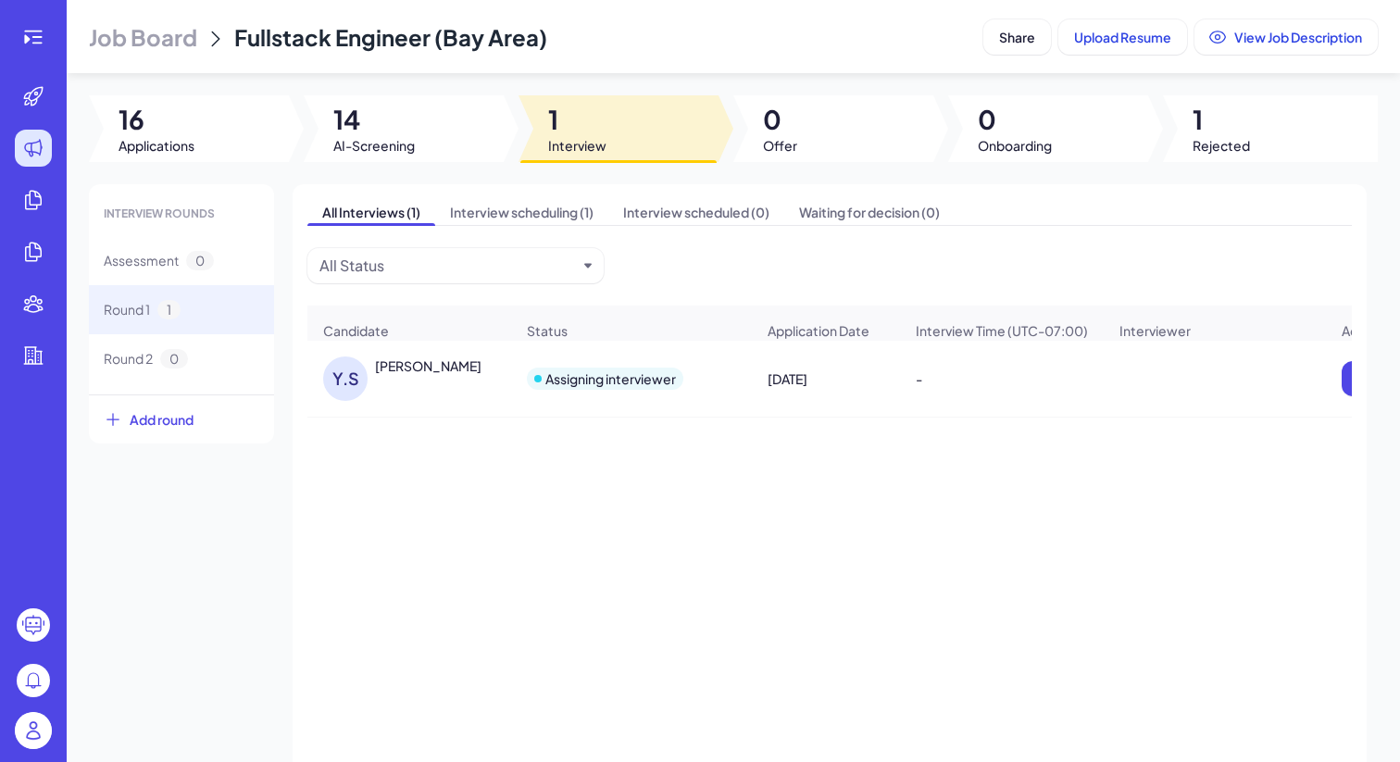
click at [407, 373] on div "Yuhao Shi" at bounding box center [428, 366] width 107 height 19
